Goal: Complete application form

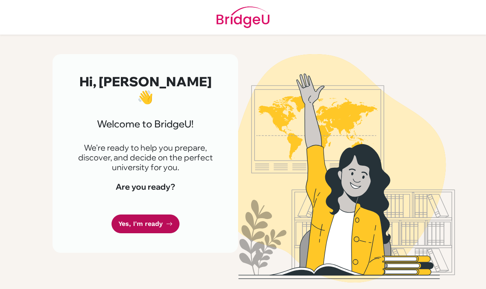
click at [165, 215] on link "Yes, I'm ready" at bounding box center [146, 224] width 68 height 19
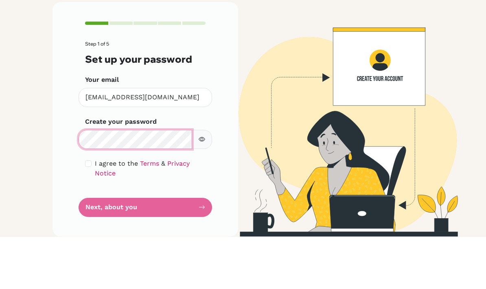
scroll to position [20, 0]
click at [88, 213] on input "checkbox" at bounding box center [88, 216] width 7 height 7
checkbox input "true"
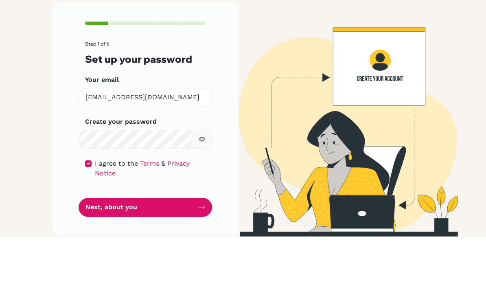
scroll to position [33, 0]
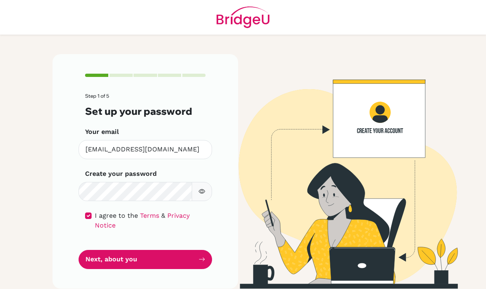
click at [166, 211] on label "I agree to the Terms & Privacy Notice" at bounding box center [150, 221] width 111 height 20
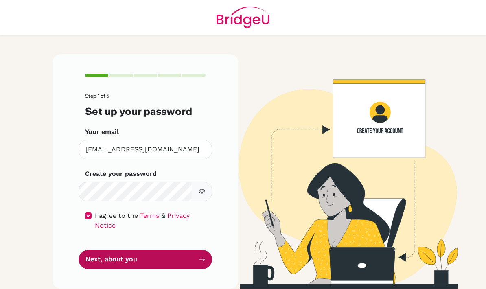
click at [185, 250] on button "Next, about you" at bounding box center [146, 259] width 134 height 19
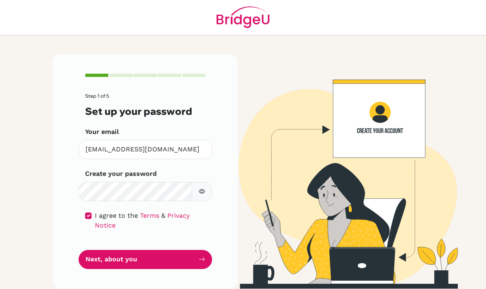
click at [206, 182] on button "button" at bounding box center [202, 191] width 20 height 19
click at [207, 182] on button "button" at bounding box center [202, 191] width 20 height 19
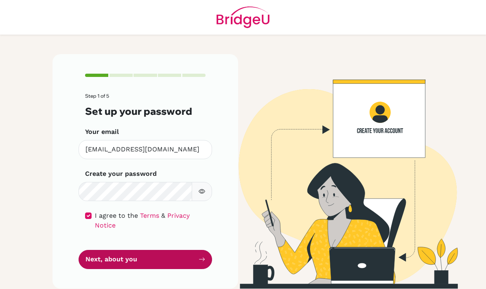
click at [192, 250] on button "Next, about you" at bounding box center [146, 259] width 134 height 19
click at [183, 250] on button "Next, about you" at bounding box center [146, 259] width 134 height 19
